Goal: Task Accomplishment & Management: Use online tool/utility

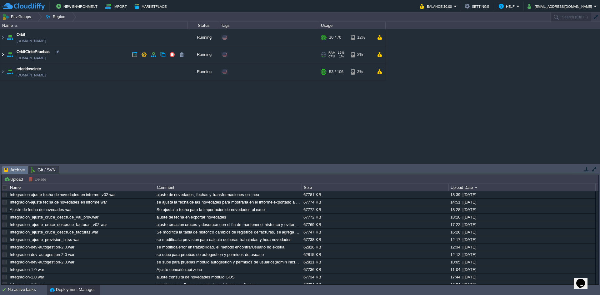
click at [4, 54] on img at bounding box center [2, 54] width 5 height 17
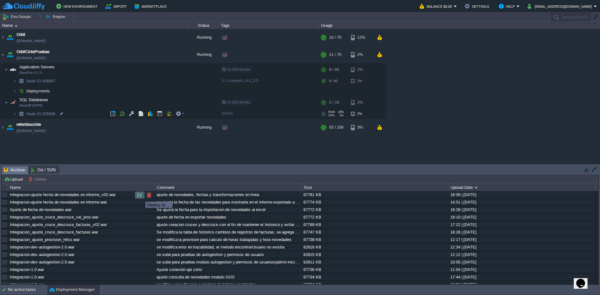
click at [141, 196] on button "button" at bounding box center [140, 196] width 6 height 6
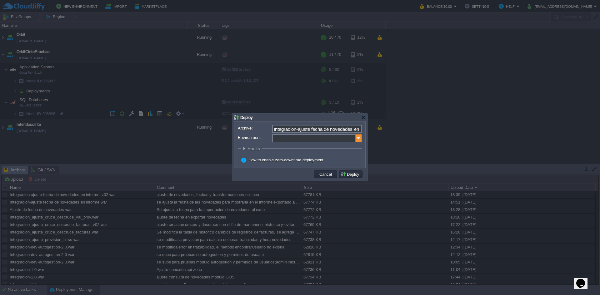
click at [356, 138] on img at bounding box center [359, 138] width 6 height 8
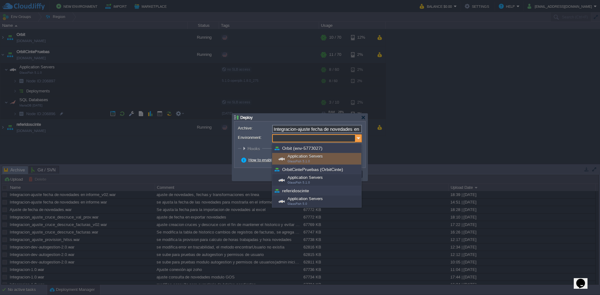
click at [356, 138] on img at bounding box center [359, 138] width 6 height 8
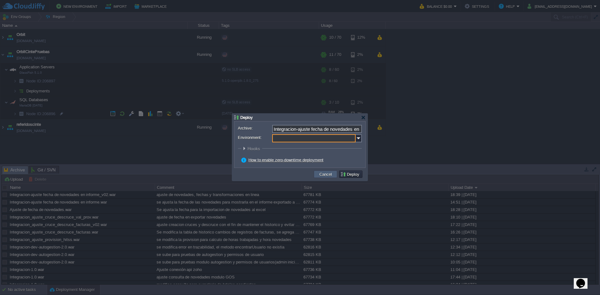
click at [327, 176] on button "Cancel" at bounding box center [326, 175] width 16 height 6
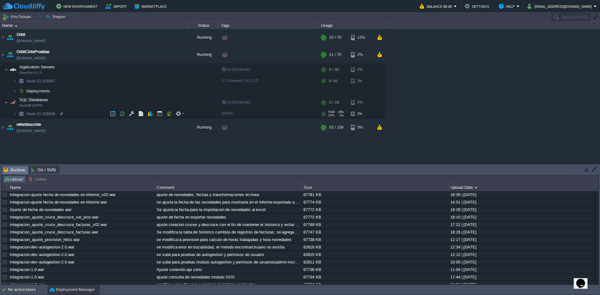
click at [16, 178] on button "Upload" at bounding box center [14, 180] width 21 height 6
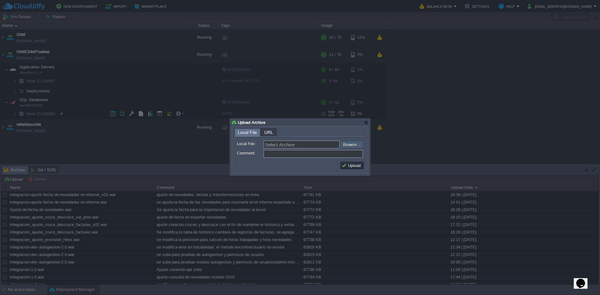
click at [347, 148] on input "file" at bounding box center [323, 145] width 79 height 8
type input "C:\fakepath\Integracion-1.0.war"
type input "Integracion-1.0.war"
type input "ayuda en ajuste de novedades gos"
click at [350, 165] on button "Upload" at bounding box center [352, 166] width 21 height 6
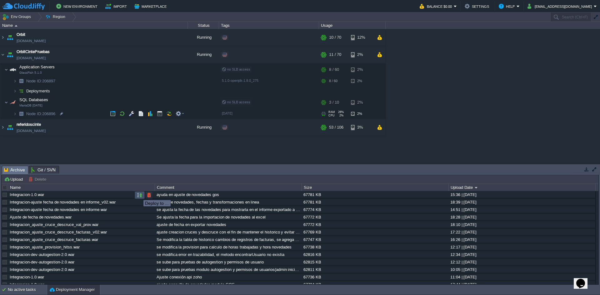
click at [139, 195] on button "button" at bounding box center [140, 196] width 6 height 6
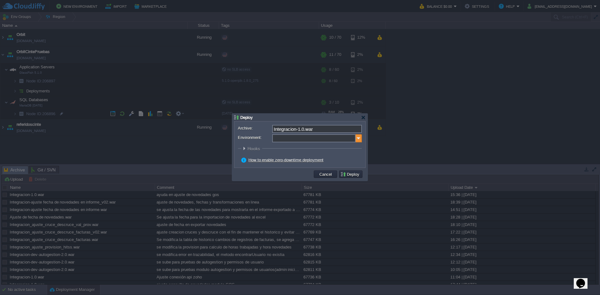
click at [358, 137] on img at bounding box center [359, 138] width 6 height 8
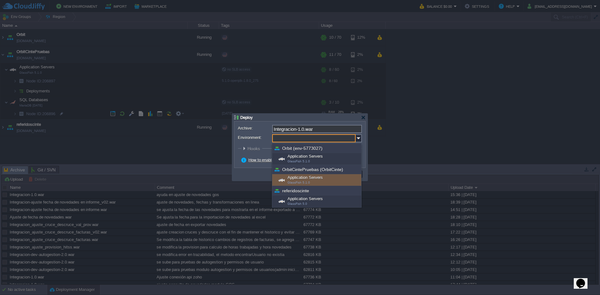
click at [309, 179] on div "Application Servers GlassFish 5.1.0" at bounding box center [316, 180] width 89 height 12
type input "Application Servers (OrbitCintePruebas (OrbitCinte))"
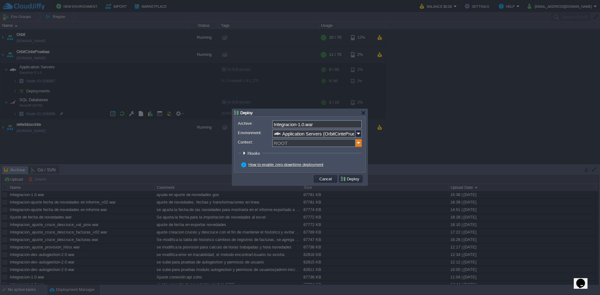
click at [361, 143] on img at bounding box center [359, 143] width 6 height 8
click at [323, 150] on div "ORBIT" at bounding box center [317, 152] width 88 height 8
type input "ORBIT"
click at [348, 181] on button "Deploy" at bounding box center [350, 179] width 21 height 6
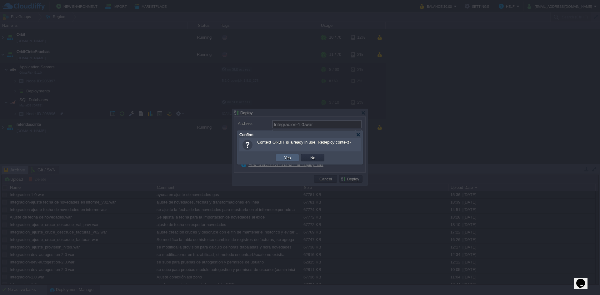
click at [290, 157] on button "Yes" at bounding box center [287, 158] width 11 height 6
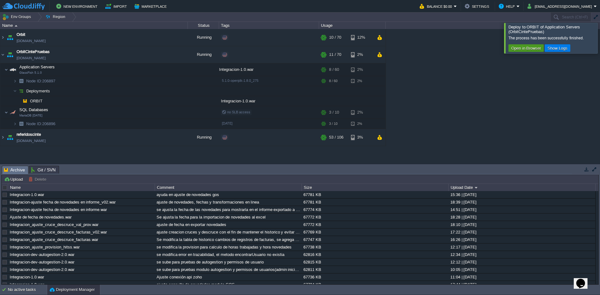
click at [526, 46] on button "Open in Browser" at bounding box center [526, 48] width 33 height 6
